Goal: Task Accomplishment & Management: Manage account settings

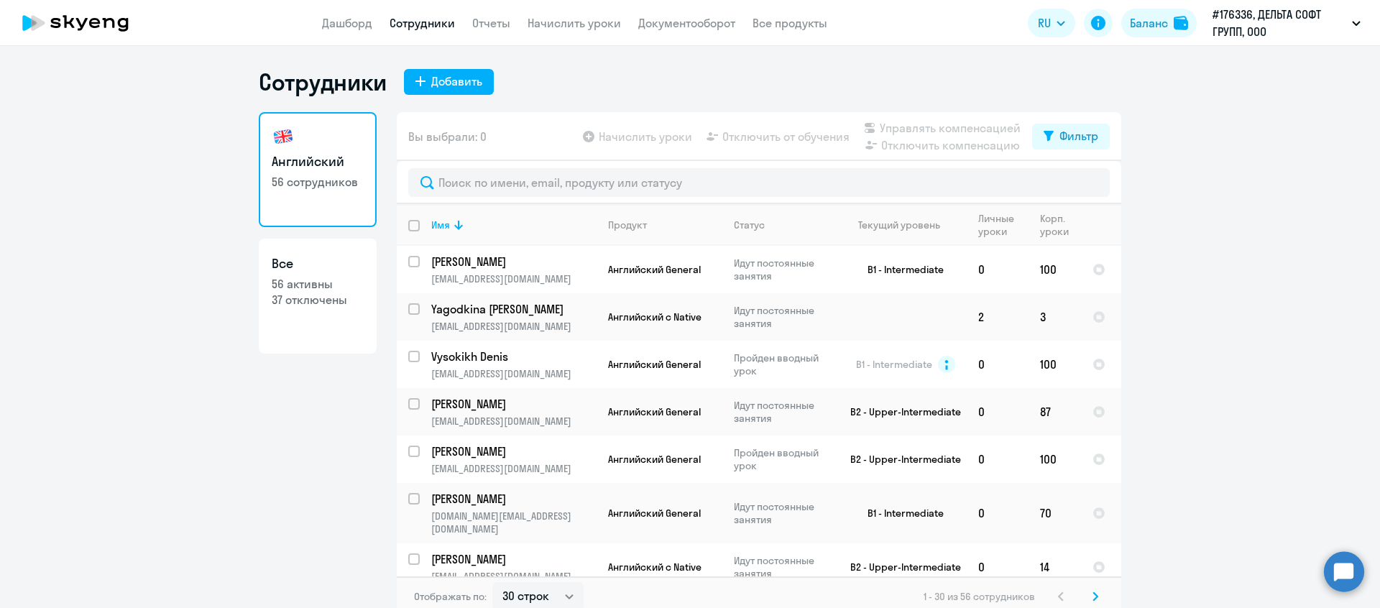
select select "30"
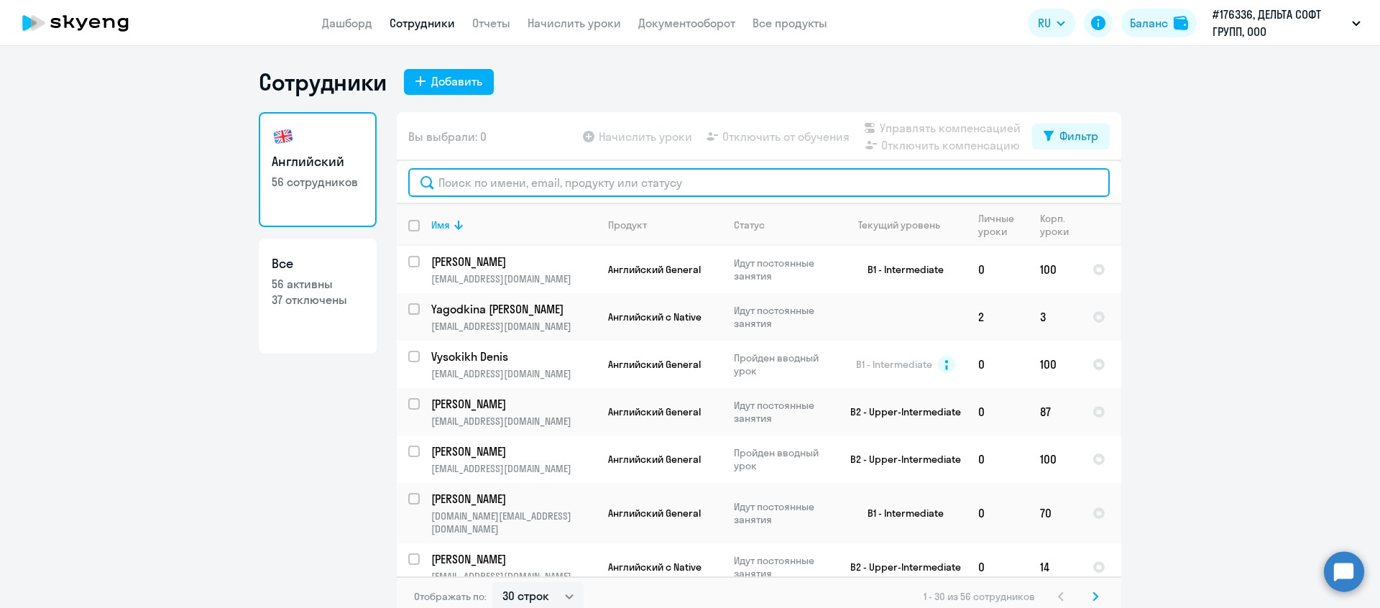
click at [557, 181] on input "text" at bounding box center [758, 182] width 701 height 29
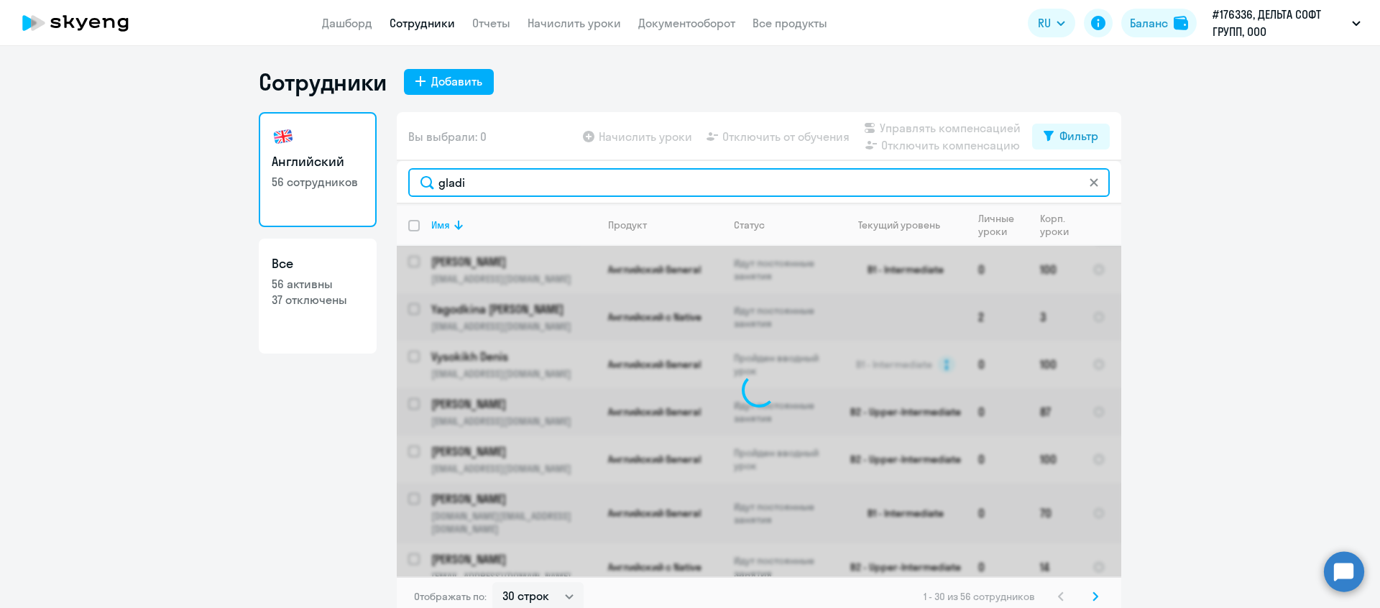
type input "gladik"
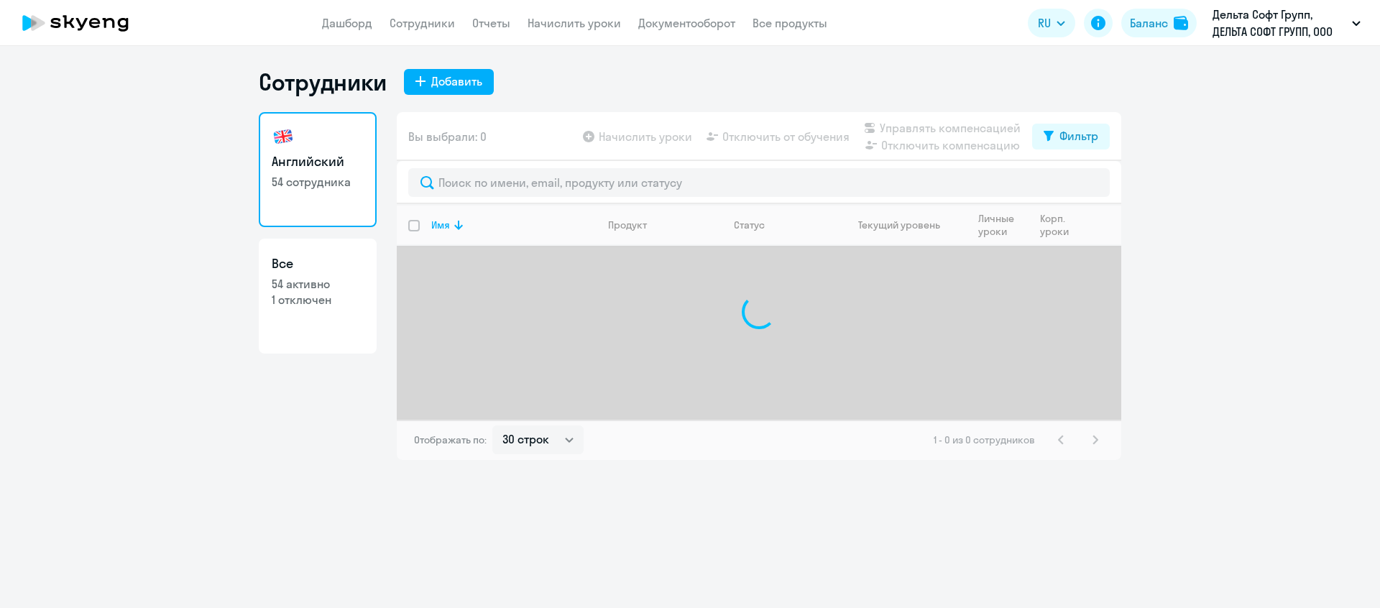
select select "30"
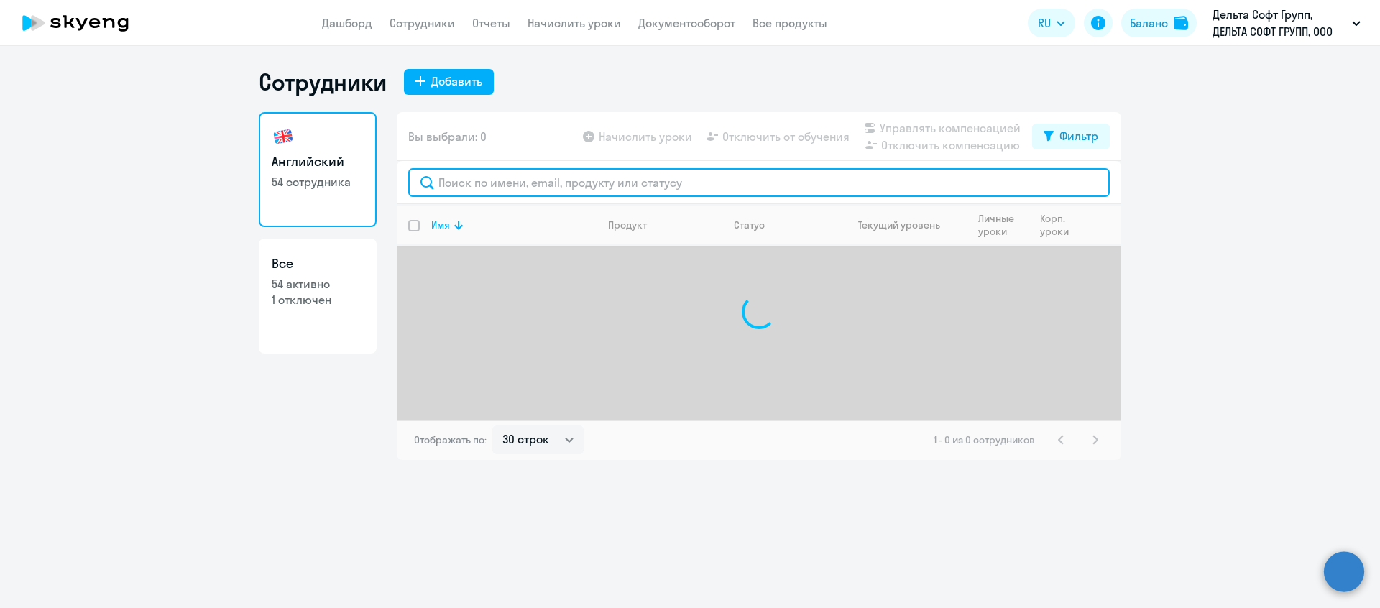
click at [524, 183] on input "text" at bounding box center [758, 182] width 701 height 29
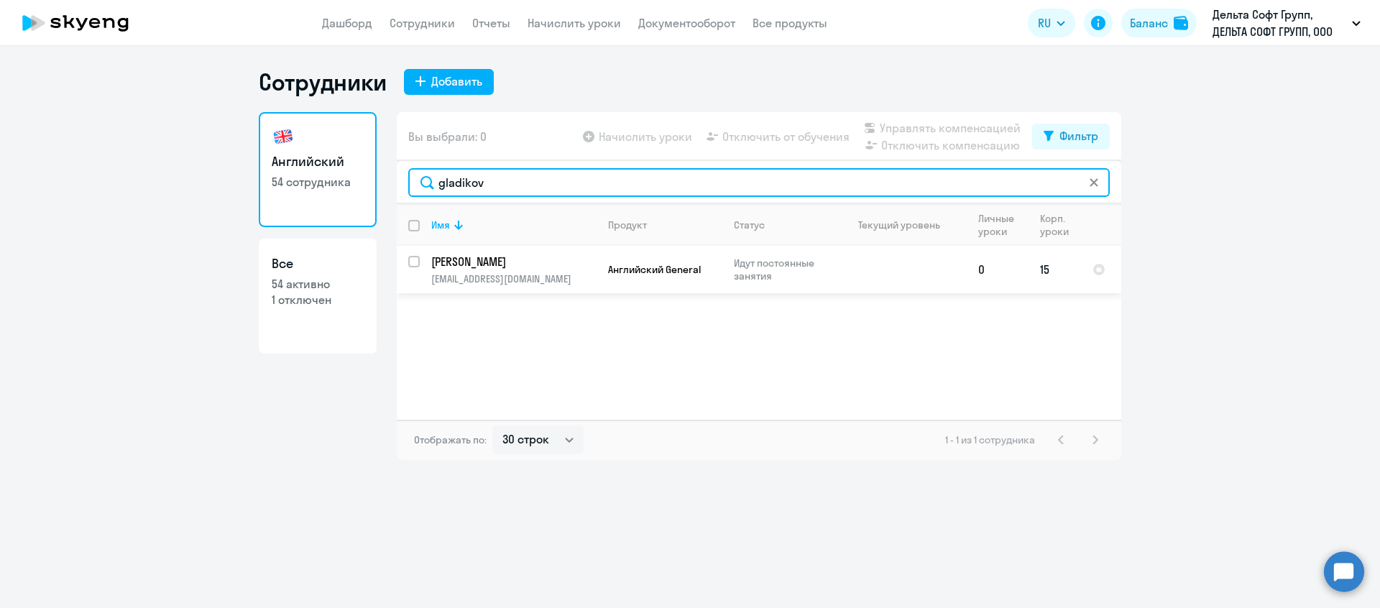
type input "gladikov"
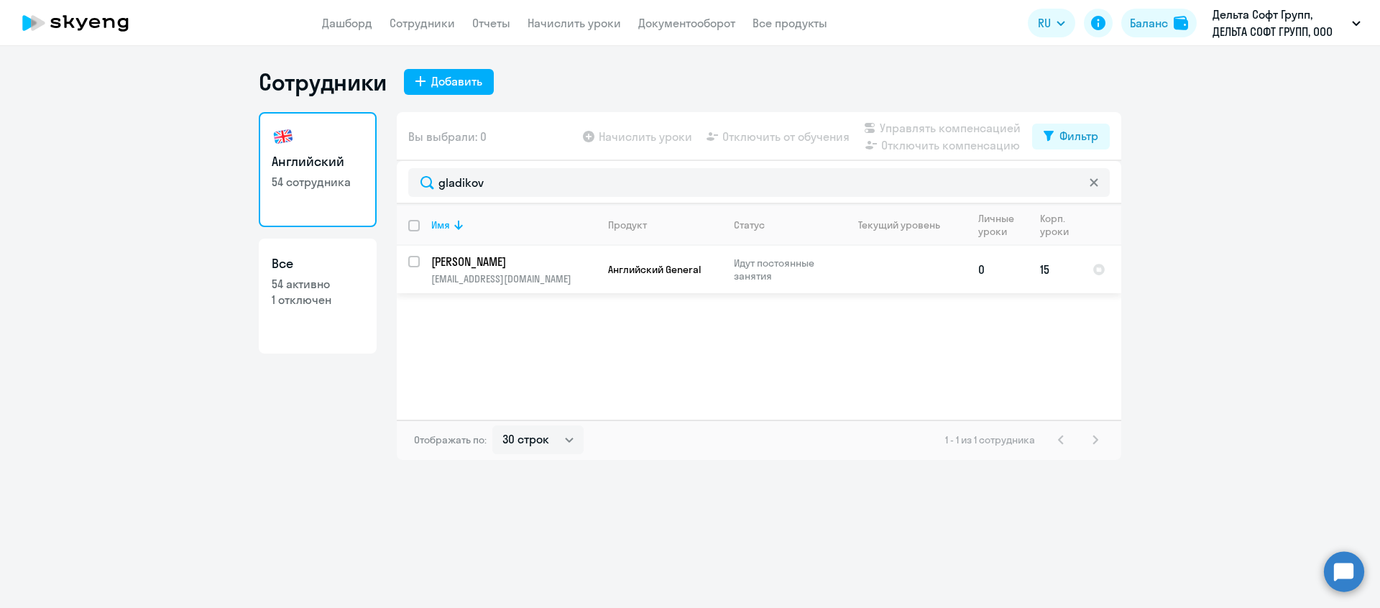
click at [532, 272] on td "[PERSON_NAME] [PERSON_NAME][EMAIL_ADDRESS][DOMAIN_NAME]" at bounding box center [508, 269] width 177 height 47
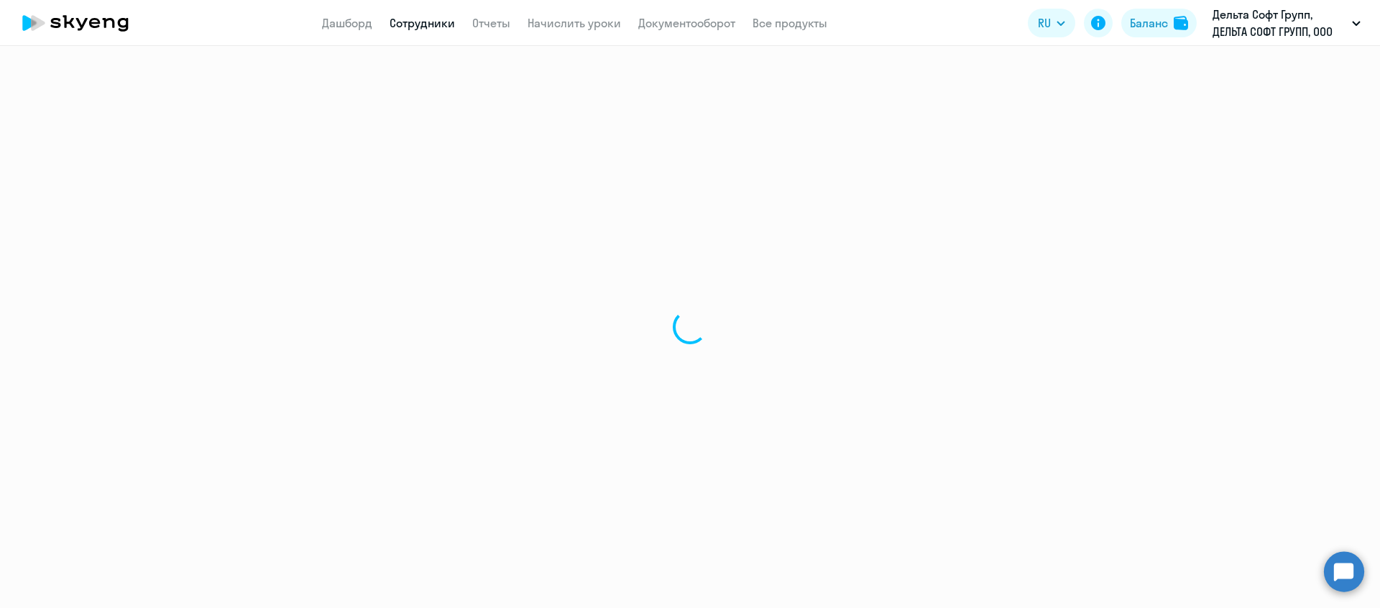
select select "english"
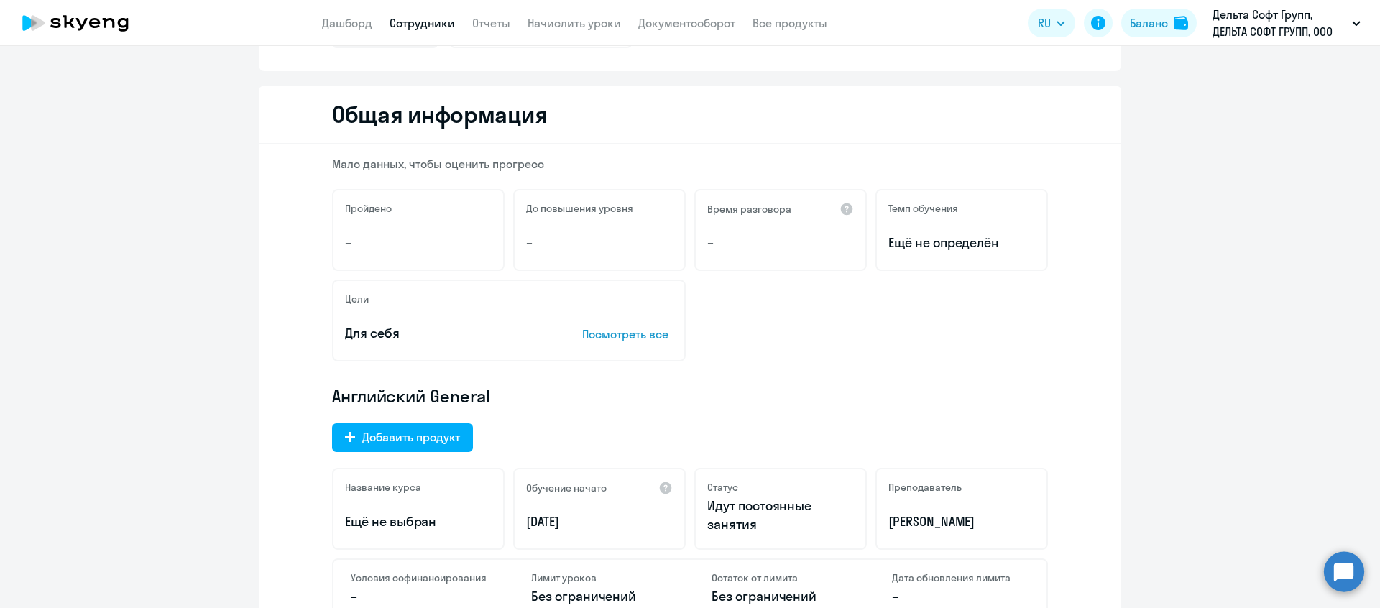
scroll to position [147, 0]
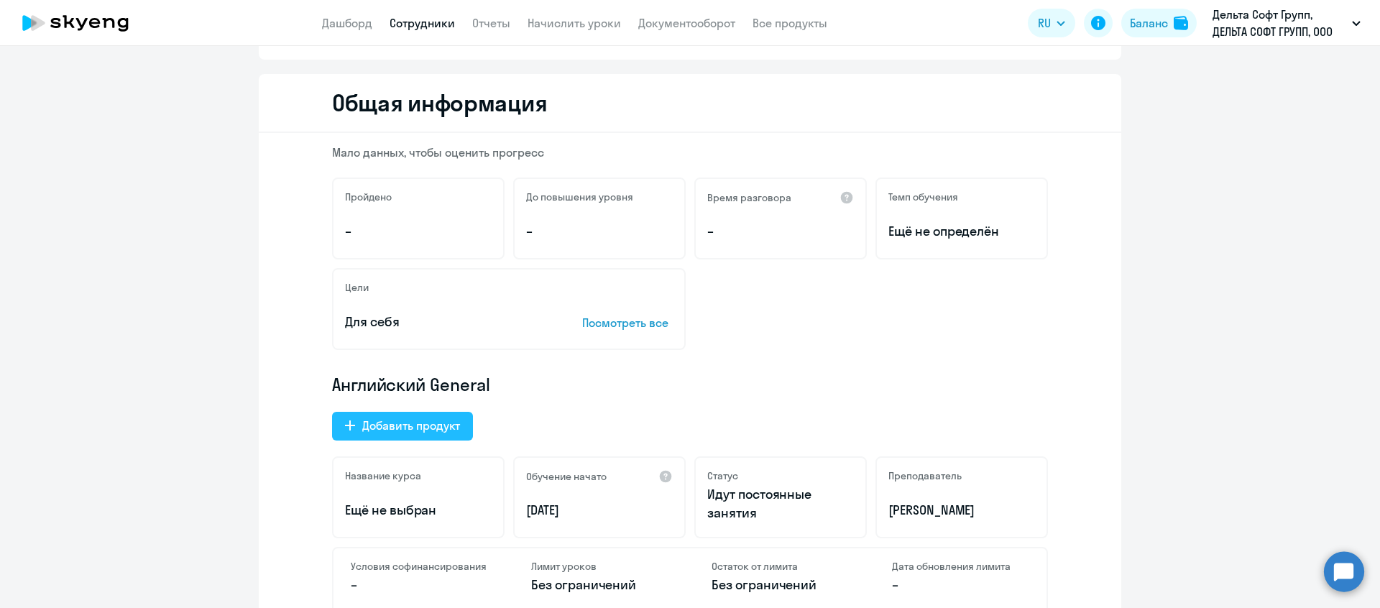
click at [468, 419] on button "Добавить продукт" at bounding box center [402, 426] width 141 height 29
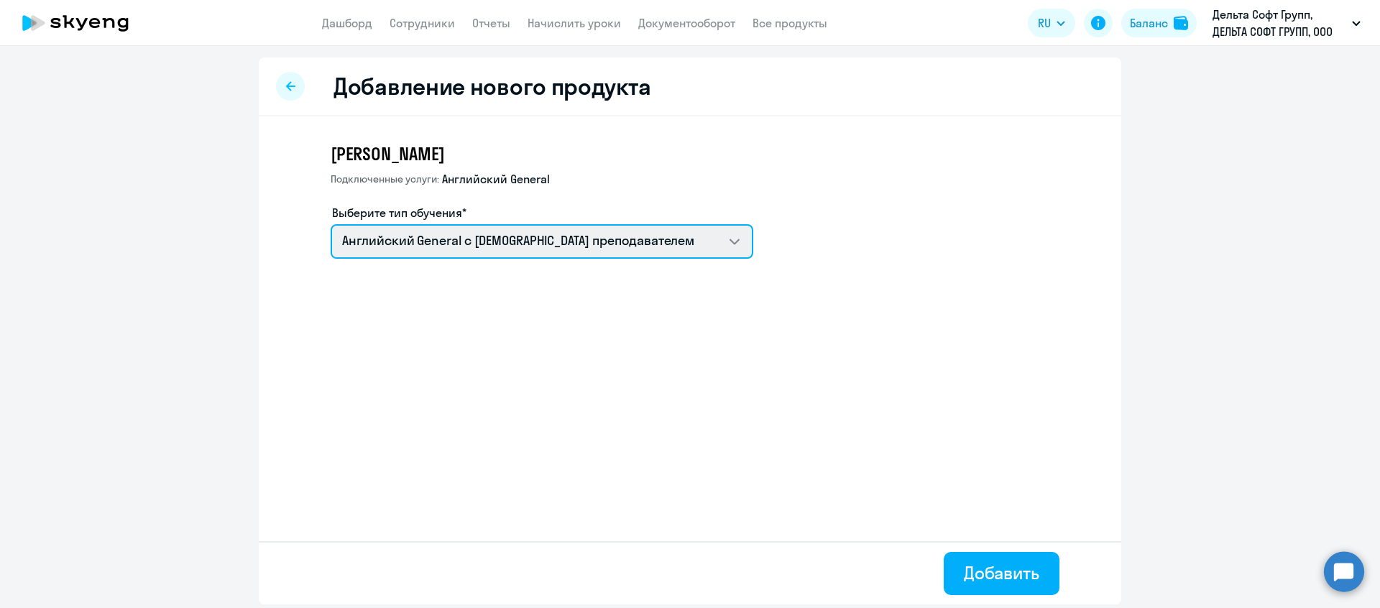
click at [572, 252] on select "Английский General с [DEMOGRAPHIC_DATA] преподавателем Премиум [DEMOGRAPHIC_DAT…" at bounding box center [542, 241] width 423 height 34
select select "english_adult_not_native_speaker_premium"
click at [331, 224] on select "Английский General с [DEMOGRAPHIC_DATA] преподавателем Премиум [DEMOGRAPHIC_DAT…" at bounding box center [542, 241] width 423 height 34
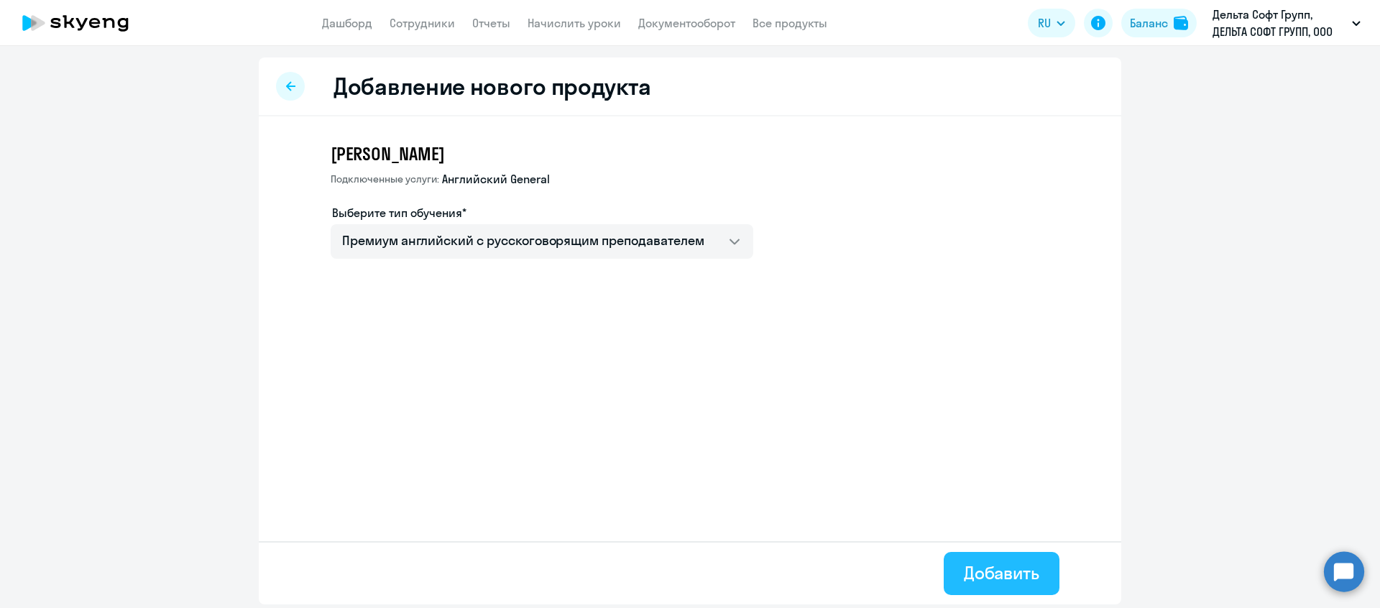
click at [1000, 584] on button "Добавить" at bounding box center [1001, 573] width 116 height 43
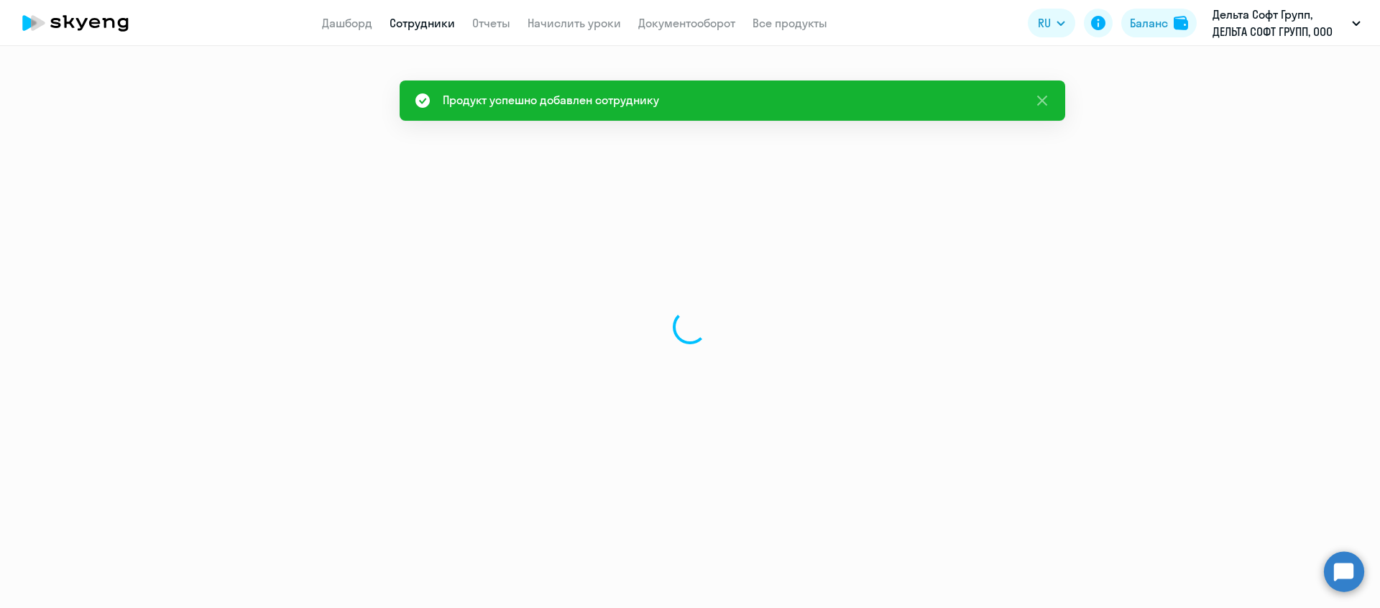
select select "english"
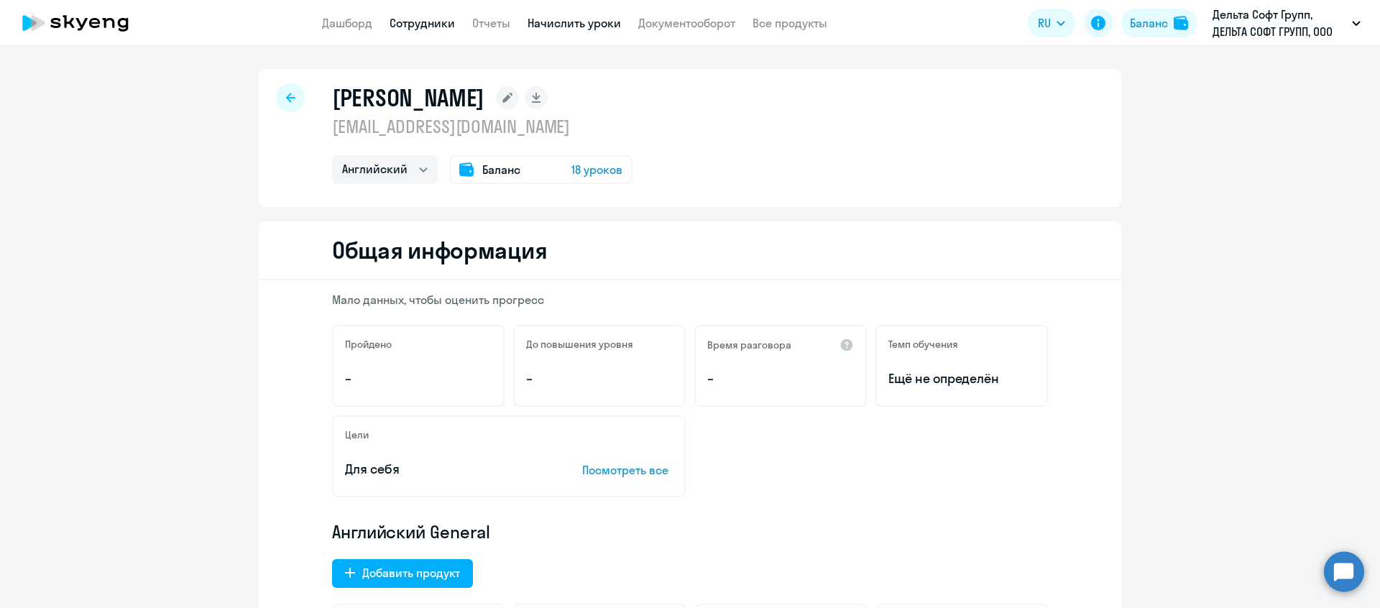
click at [558, 24] on link "Начислить уроки" at bounding box center [573, 23] width 93 height 14
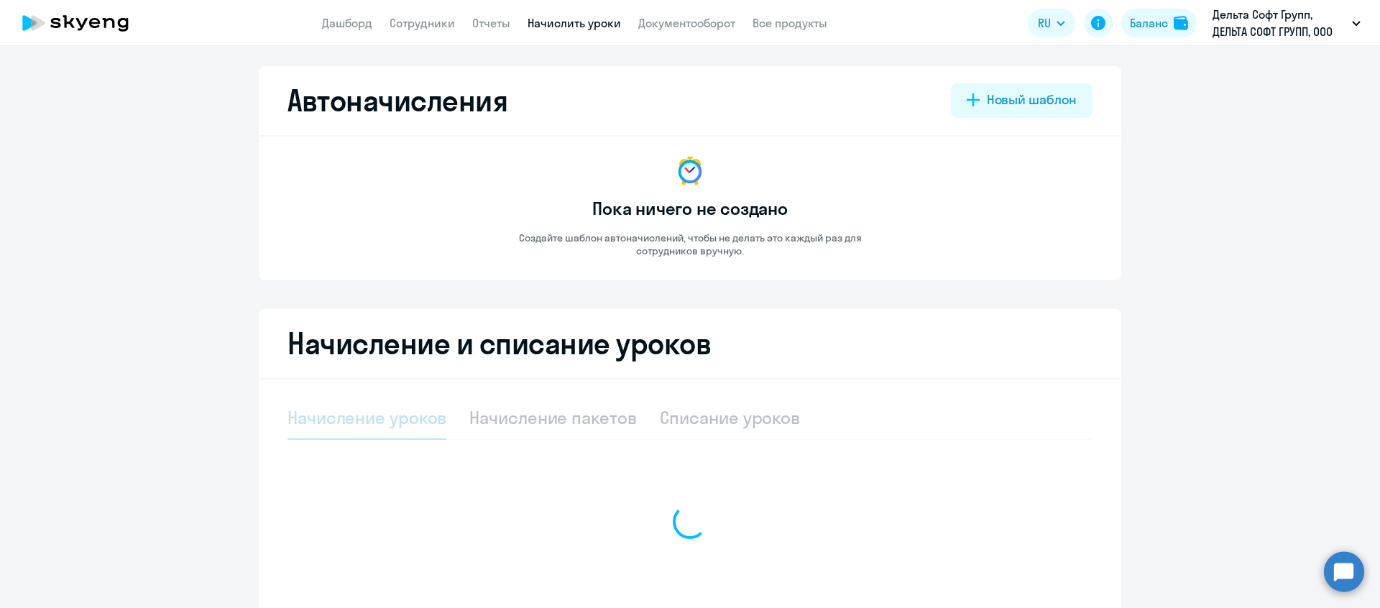
select select "10"
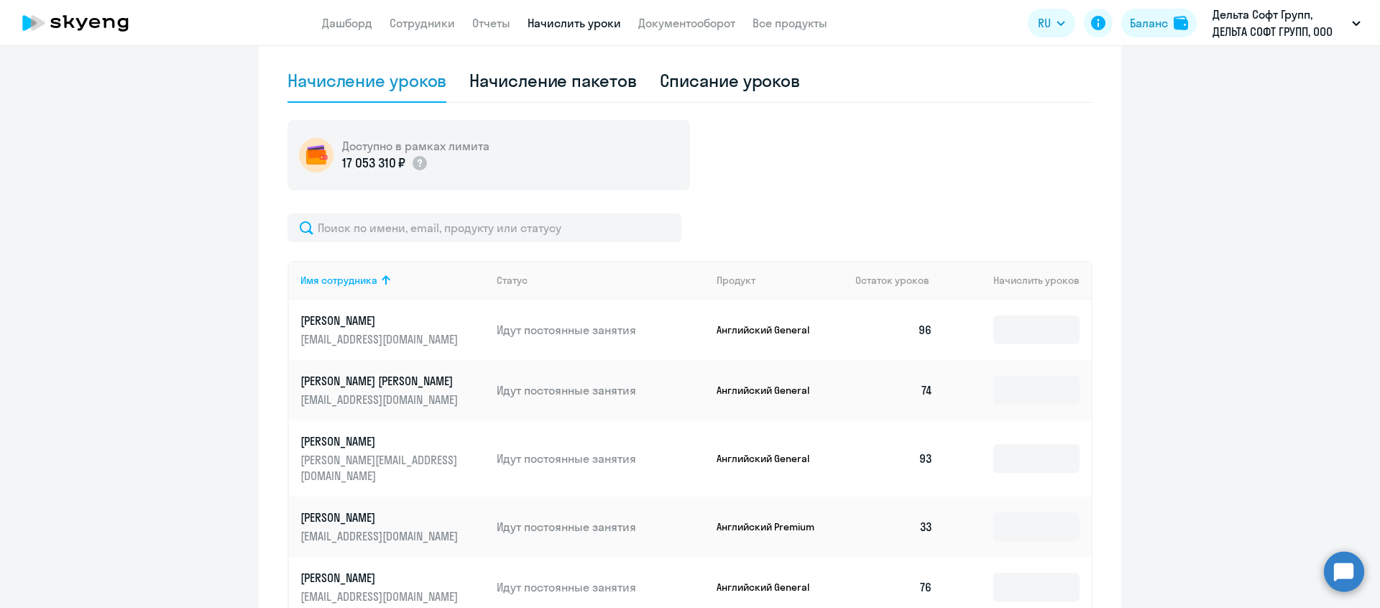
scroll to position [428, 0]
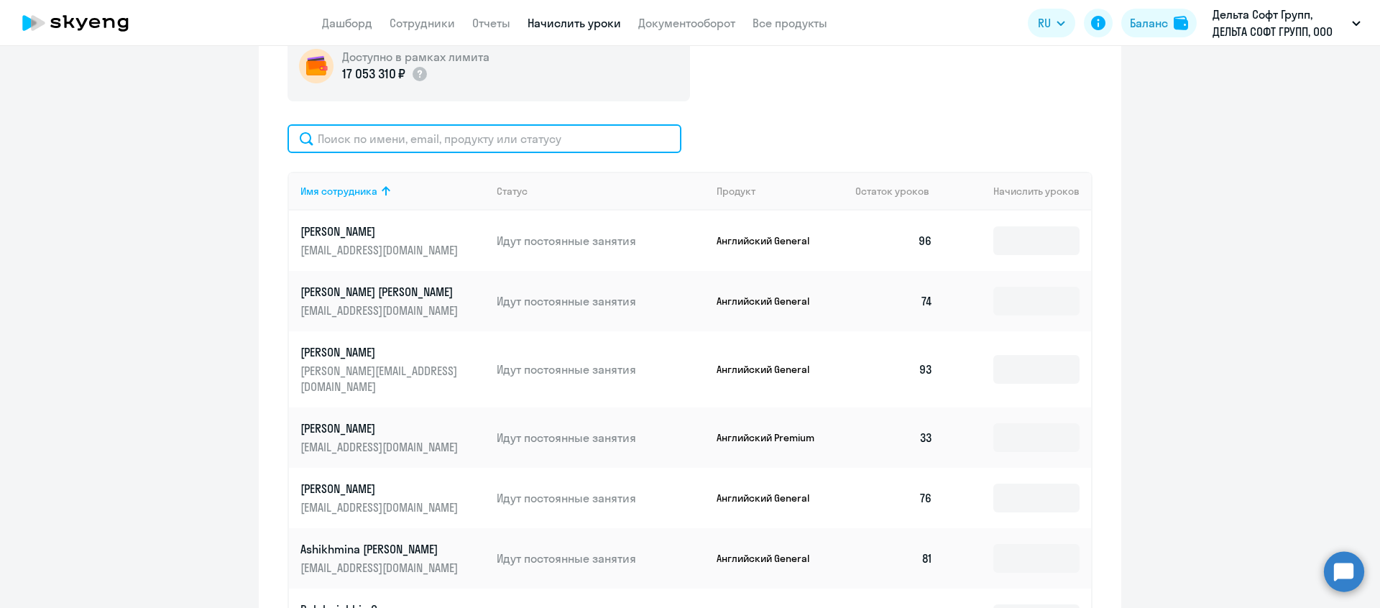
click at [436, 131] on input "text" at bounding box center [484, 138] width 394 height 29
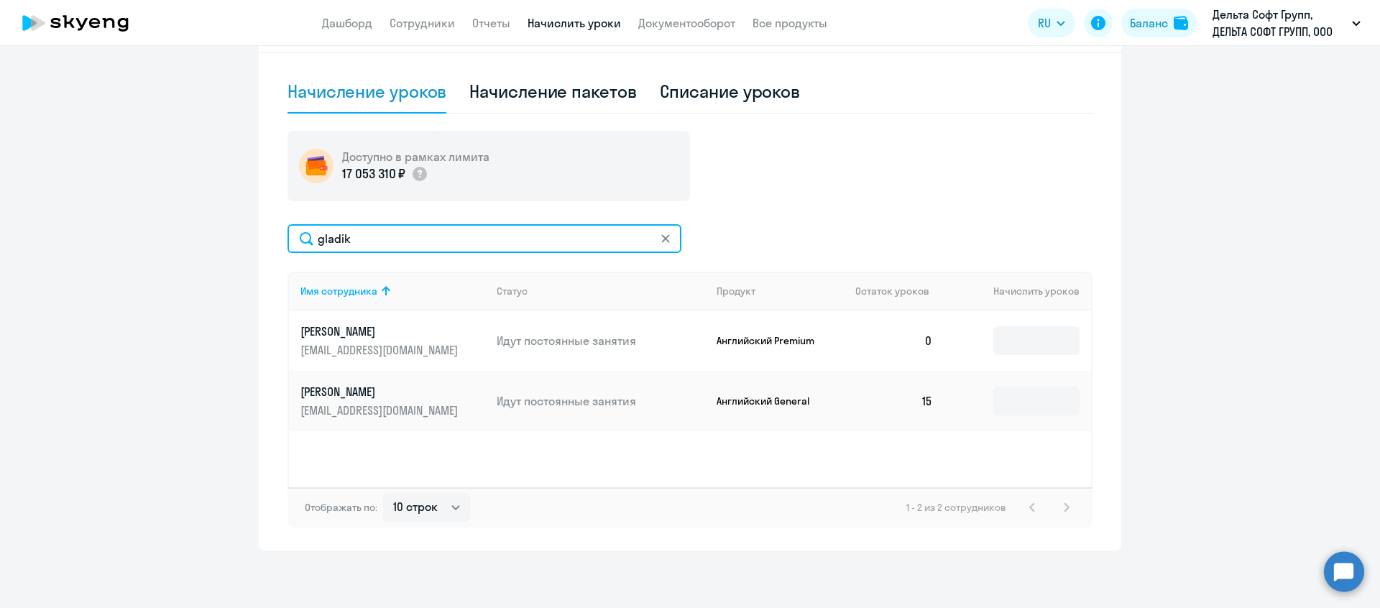
scroll to position [328, 0]
type input "gladik"
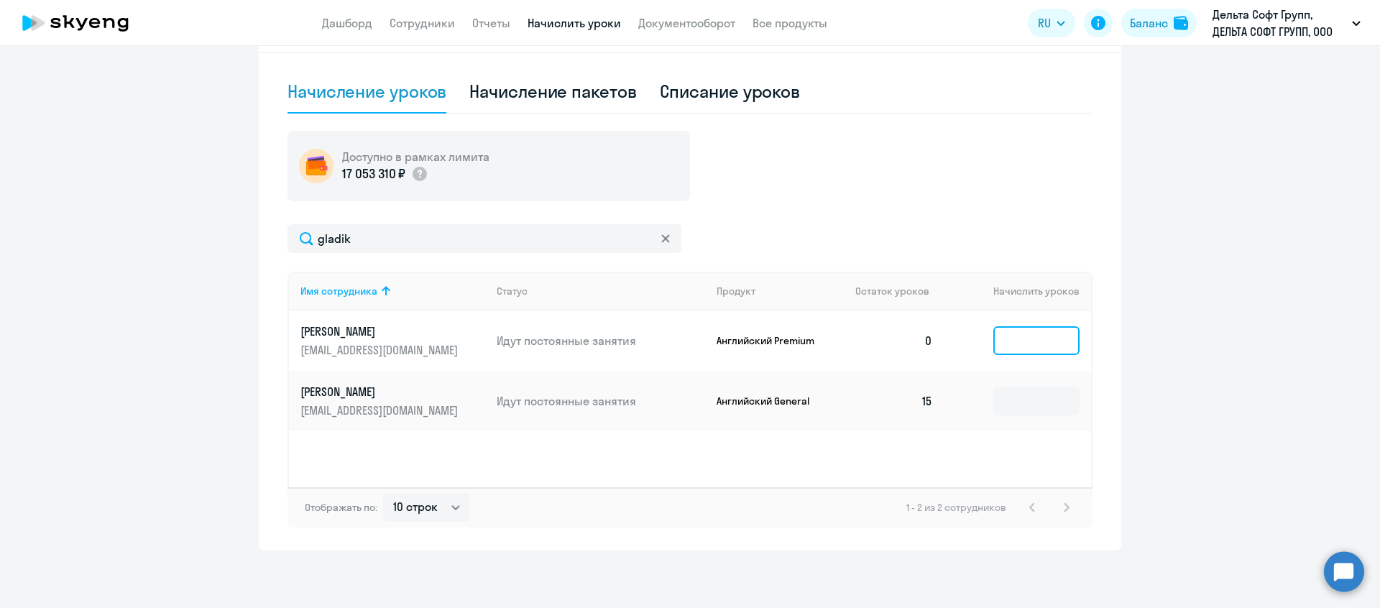
click at [1004, 333] on input at bounding box center [1036, 340] width 86 height 29
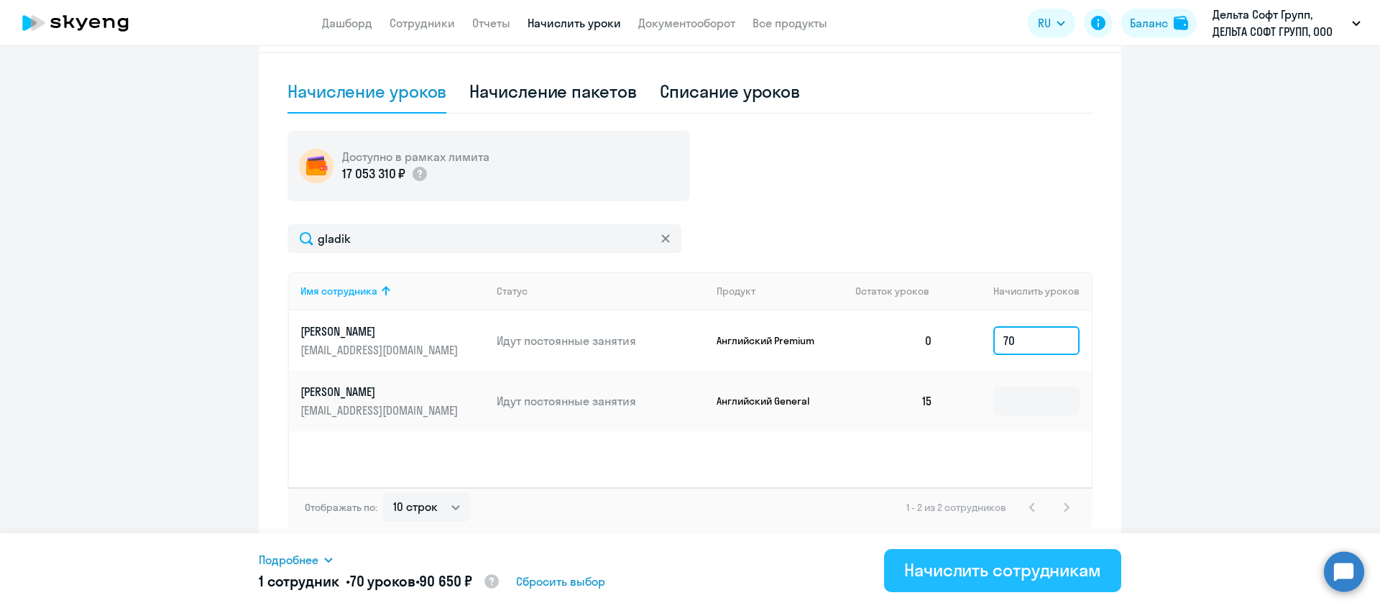
type input "70"
click at [1035, 578] on div "Начислить сотрудникам" at bounding box center [1002, 569] width 197 height 23
